Goal: Information Seeking & Learning: Learn about a topic

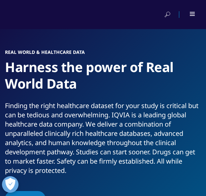
click at [196, 13] on div at bounding box center [103, 14] width 206 height 29
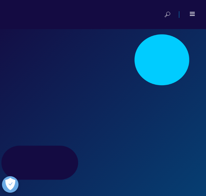
click at [194, 13] on div at bounding box center [193, 14] width 6 height 4
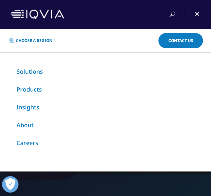
click at [28, 106] on link "Insights" at bounding box center [28, 107] width 23 height 8
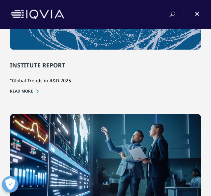
scroll to position [165, 0]
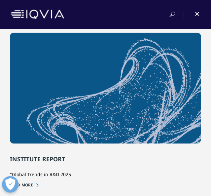
click at [36, 101] on img at bounding box center [105, 88] width 191 height 111
click at [28, 182] on link "READ MORE" at bounding box center [105, 185] width 191 height 6
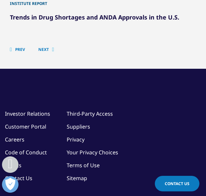
scroll to position [3030, 0]
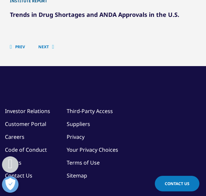
click at [48, 50] on span "Next" at bounding box center [43, 46] width 11 height 5
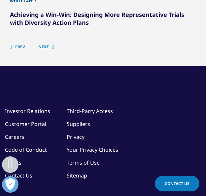
click at [47, 50] on span "Next" at bounding box center [43, 46] width 11 height 5
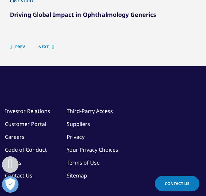
click at [47, 50] on span "Next" at bounding box center [43, 46] width 11 height 5
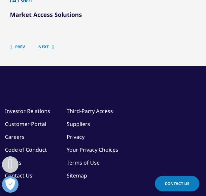
click at [45, 50] on span "Next" at bounding box center [43, 46] width 11 height 5
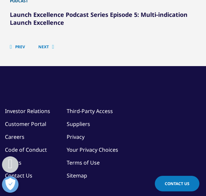
click at [45, 50] on span "Next" at bounding box center [43, 46] width 11 height 5
